Goal: Complete application form: Complete application form

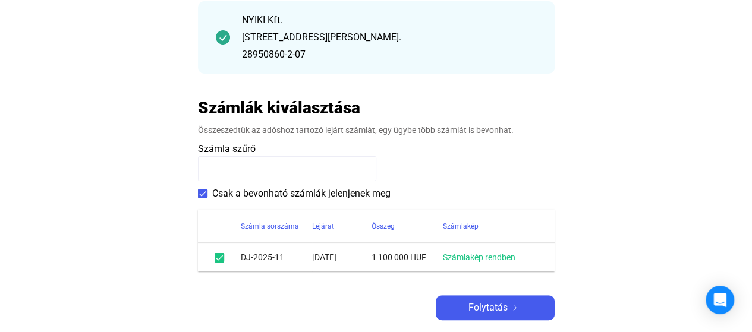
scroll to position [178, 0]
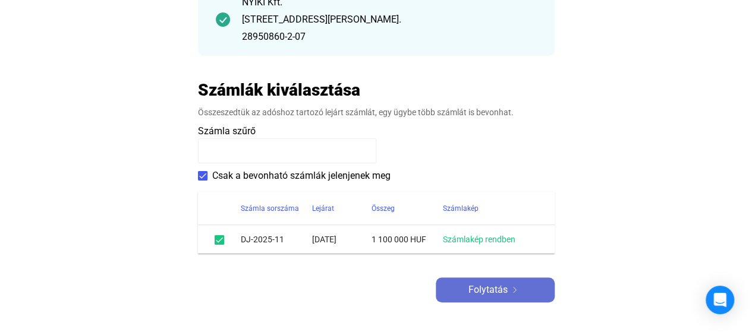
click at [482, 286] on span "Folytatás" at bounding box center [487, 290] width 39 height 14
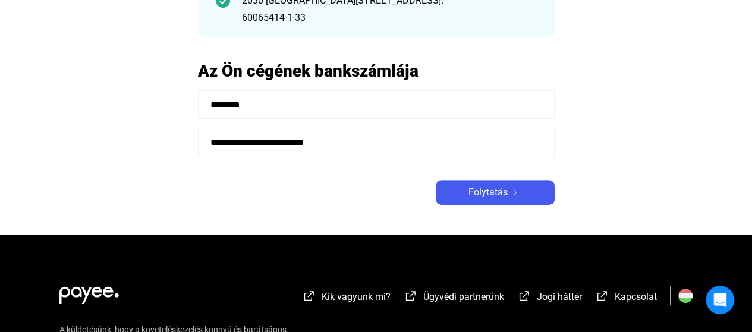
scroll to position [178, 0]
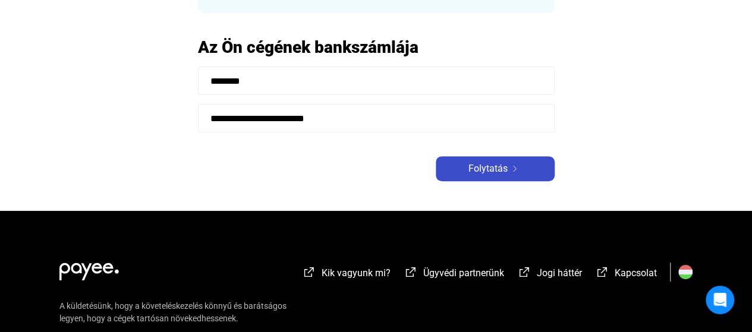
click at [488, 167] on span "Folytatás" at bounding box center [487, 169] width 39 height 14
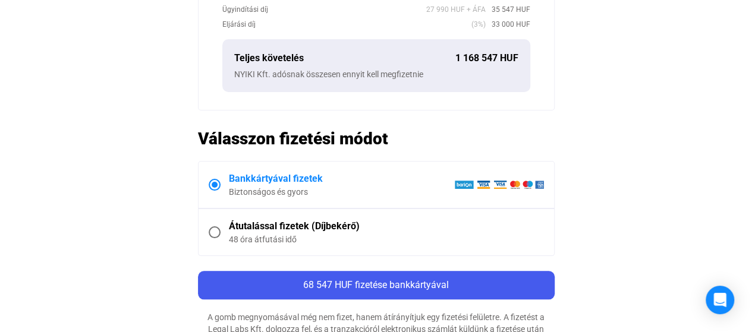
scroll to position [535, 0]
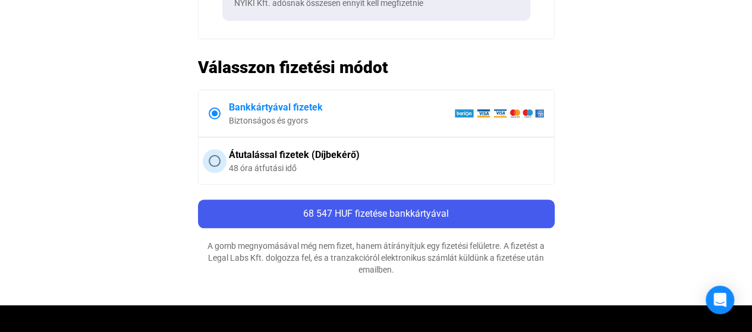
click at [216, 156] on span at bounding box center [215, 161] width 12 height 12
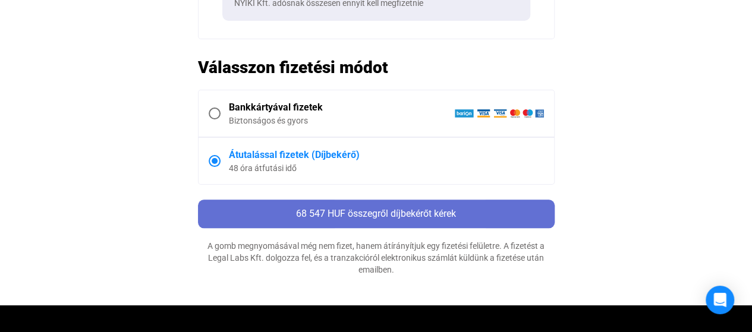
click at [369, 208] on span "68 547 HUF összegről díjbekérőt kérek" at bounding box center [376, 213] width 160 height 11
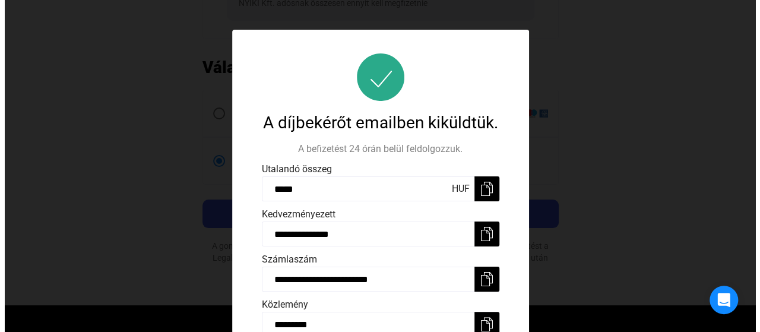
scroll to position [48, 0]
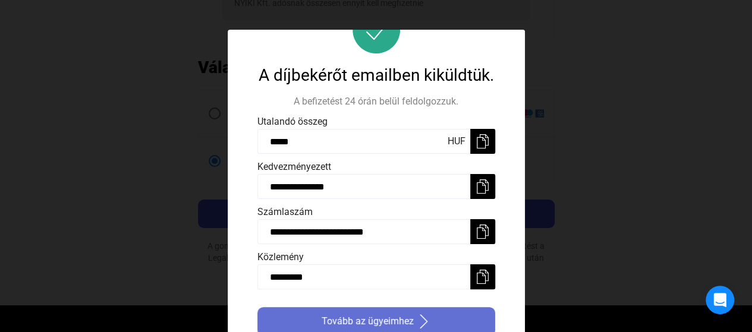
click at [368, 317] on span "Tovább az ügyeimhez" at bounding box center [367, 321] width 92 height 14
